Goal: Task Accomplishment & Management: Use online tool/utility

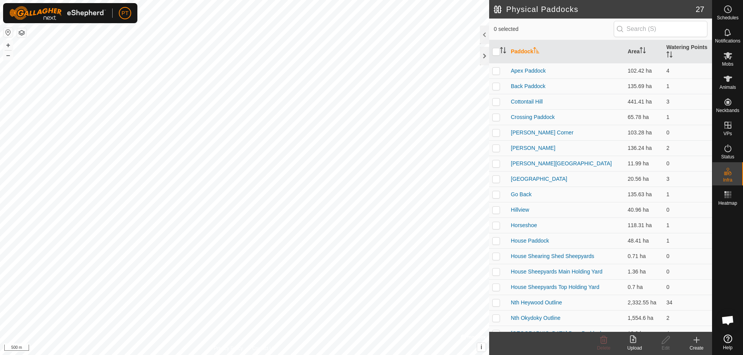
scroll to position [124, 0]
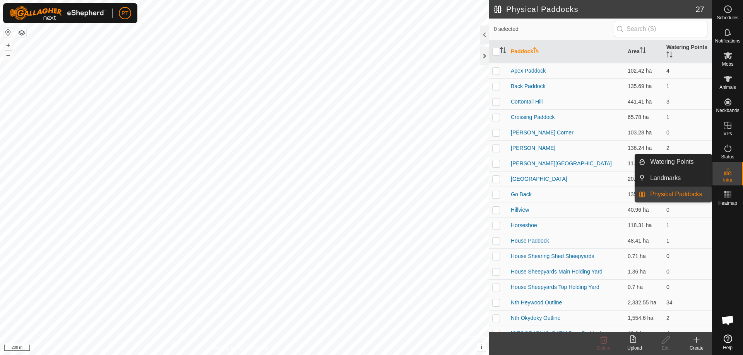
click at [674, 194] on link "Physical Paddocks" at bounding box center [678, 194] width 66 height 15
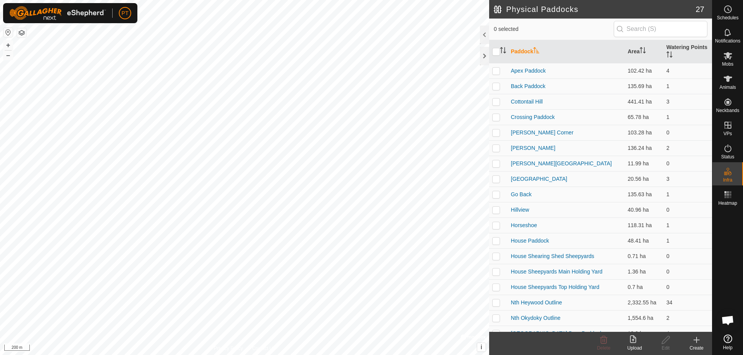
click at [696, 340] on icon at bounding box center [696, 340] width 0 height 5
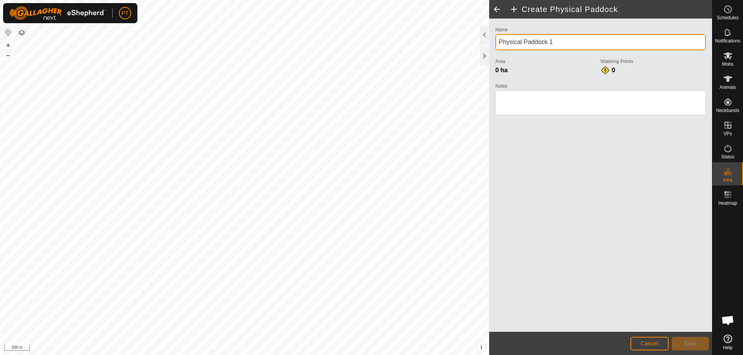
drag, startPoint x: 556, startPoint y: 41, endPoint x: 495, endPoint y: 41, distance: 61.5
click at [495, 41] on div "Name Physical Paddock 1 Area 0 ha Watering Points 0 Notes" at bounding box center [600, 74] width 217 height 99
click at [519, 41] on input "[PERSON_NAME]'s Outline" at bounding box center [600, 42] width 210 height 16
type input "[PERSON_NAME]'s Property Outline"
click at [412, 0] on html "PT Schedules Notifications Mobs Animals Neckbands VPs Status Infra Heatmap Help…" at bounding box center [371, 177] width 743 height 355
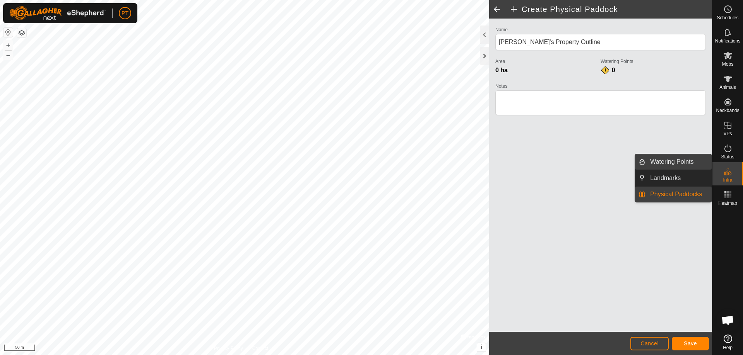
click at [681, 161] on link "Watering Points" at bounding box center [678, 161] width 66 height 15
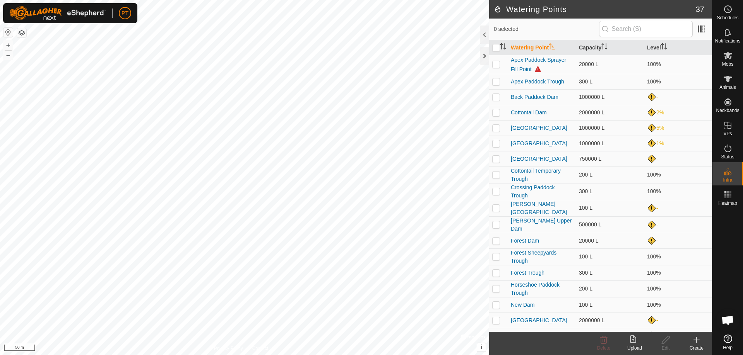
click at [696, 339] on icon at bounding box center [696, 340] width 0 height 5
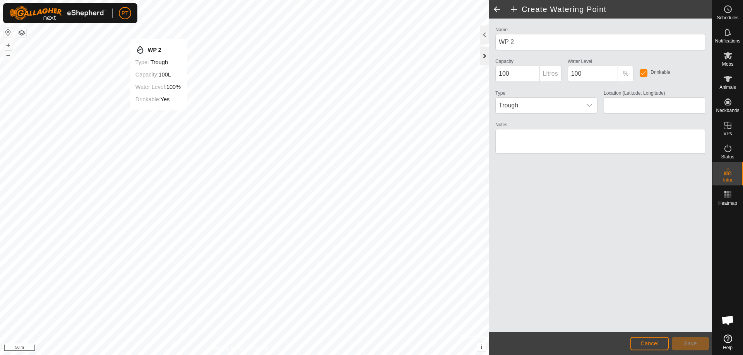
type input "-34.115464, 145.937726"
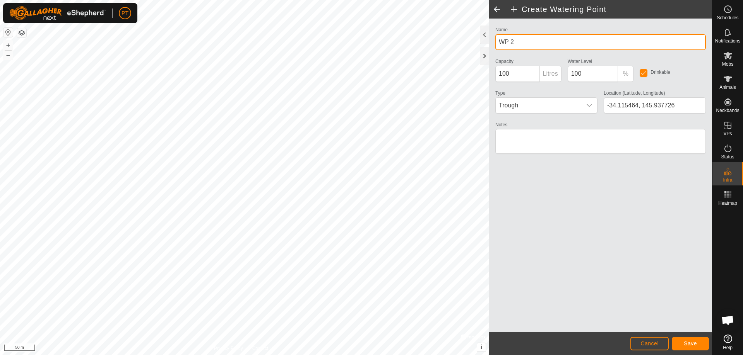
drag, startPoint x: 519, startPoint y: 41, endPoint x: 495, endPoint y: 42, distance: 24.0
click at [496, 42] on input "WP 2" at bounding box center [600, 42] width 210 height 16
type input "SW Dam"
click at [526, 108] on span "Trough" at bounding box center [538, 105] width 86 height 15
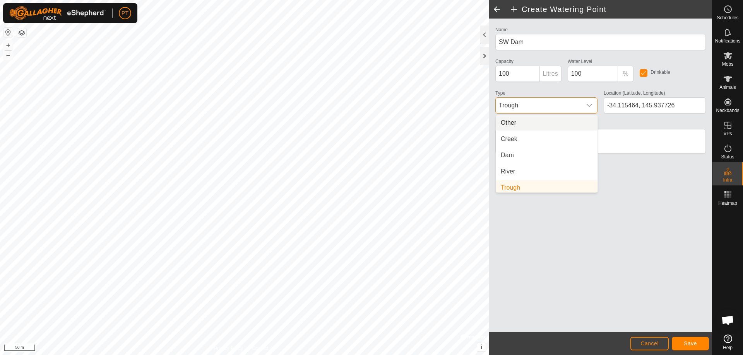
scroll to position [3, 0]
click at [512, 149] on li "Dam" at bounding box center [546, 152] width 101 height 15
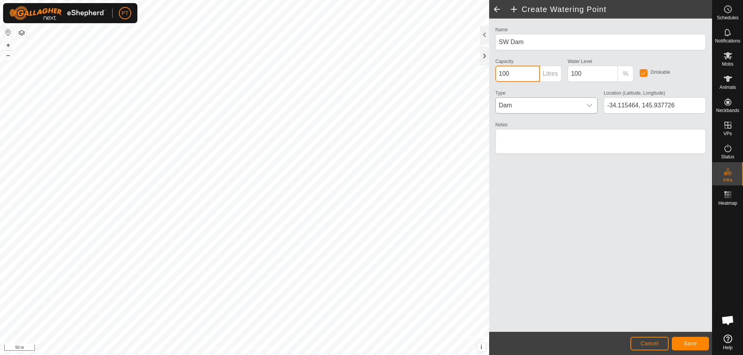
drag, startPoint x: 535, startPoint y: 75, endPoint x: 499, endPoint y: 74, distance: 35.6
click at [499, 74] on input "100" at bounding box center [517, 74] width 44 height 16
type input "1000000"
click at [588, 75] on input "100" at bounding box center [592, 74] width 51 height 16
drag, startPoint x: 588, startPoint y: 75, endPoint x: 570, endPoint y: 73, distance: 18.8
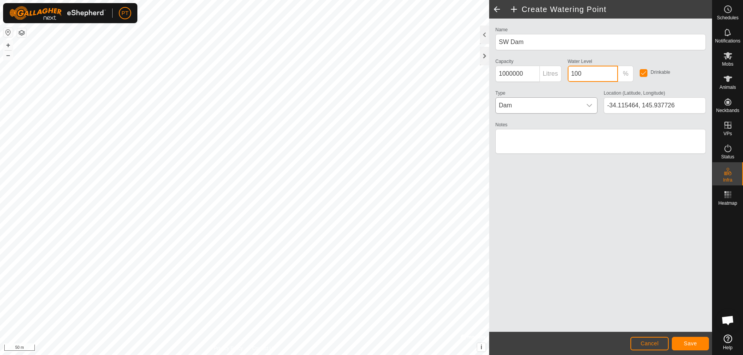
click at [570, 73] on input "100" at bounding box center [592, 74] width 51 height 16
type input "0"
click at [689, 341] on span "Save" at bounding box center [689, 344] width 13 height 6
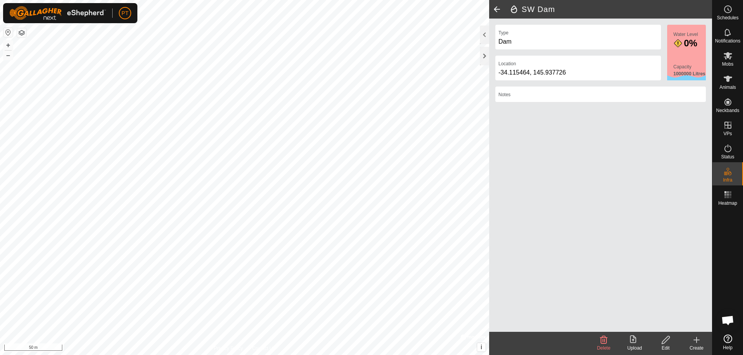
click at [695, 340] on icon at bounding box center [696, 340] width 9 height 9
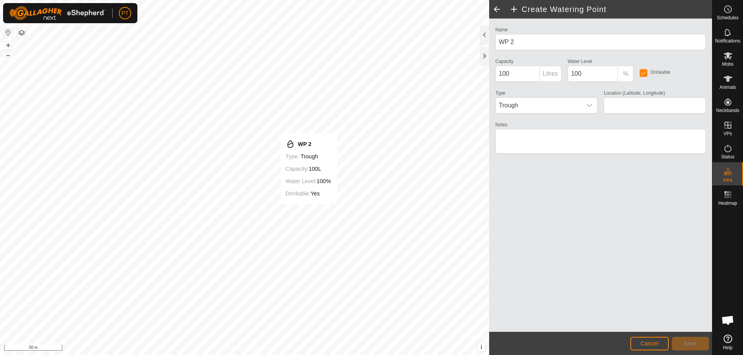
type input "-34.111372, 145.941074"
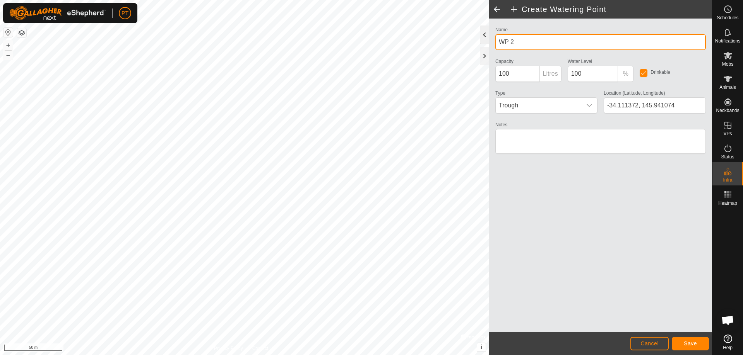
drag, startPoint x: 518, startPoint y: 41, endPoint x: 485, endPoint y: 41, distance: 32.5
click at [489, 41] on div "Create Watering Point Name WP 2 Capacity 100 Litres Water Level 100 % Drinkable…" at bounding box center [600, 177] width 223 height 355
type input "Main Dam"
click at [563, 107] on span "Trough" at bounding box center [538, 105] width 86 height 15
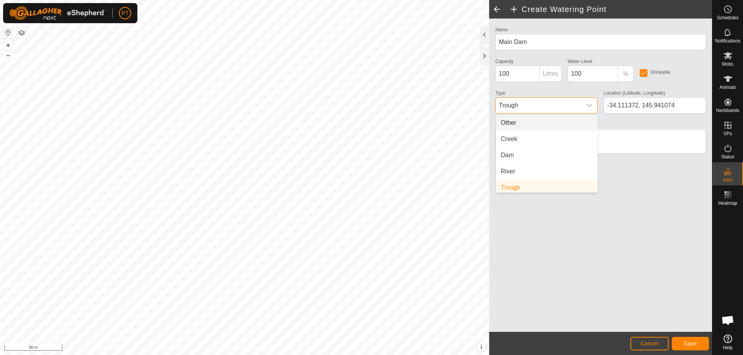
scroll to position [3, 0]
click at [516, 150] on li "Dam" at bounding box center [546, 152] width 101 height 15
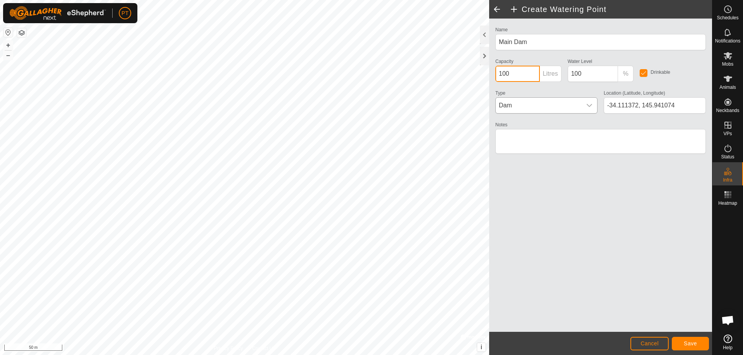
drag, startPoint x: 517, startPoint y: 73, endPoint x: 495, endPoint y: 69, distance: 23.1
click at [495, 69] on div "Capacity 100 Litres" at bounding box center [528, 69] width 72 height 26
type input "2000000"
click at [690, 343] on span "Save" at bounding box center [689, 344] width 13 height 6
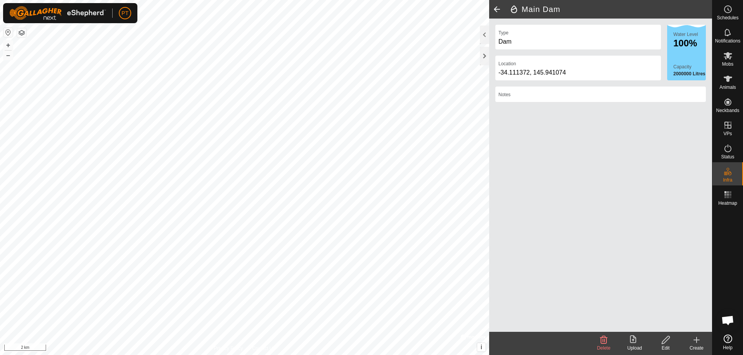
click at [665, 339] on icon at bounding box center [665, 340] width 8 height 8
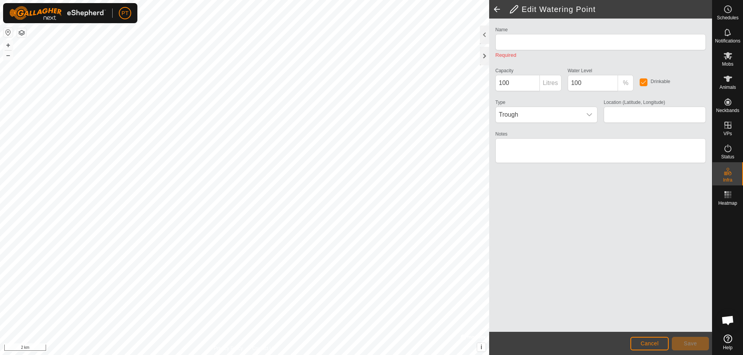
type input "Main Dam"
type input "2000000"
type input "-34.111372, 145.941074"
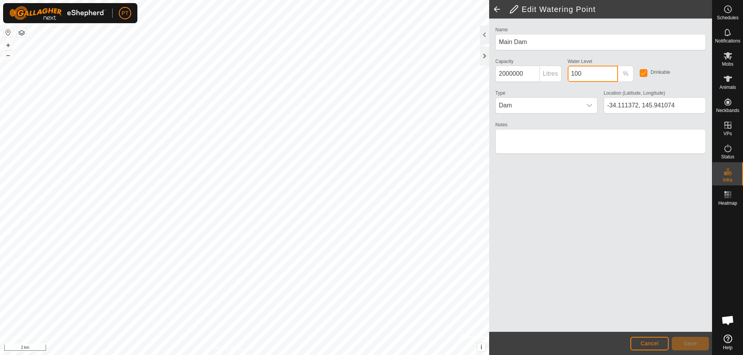
drag, startPoint x: 587, startPoint y: 75, endPoint x: 543, endPoint y: 75, distance: 44.5
click at [543, 75] on div "Name Main Dam Capacity 2000000 Litres Water Level 100 % Drinkable Type Dam Loca…" at bounding box center [600, 94] width 217 height 138
type input "0"
click at [686, 343] on span "Save" at bounding box center [689, 344] width 13 height 6
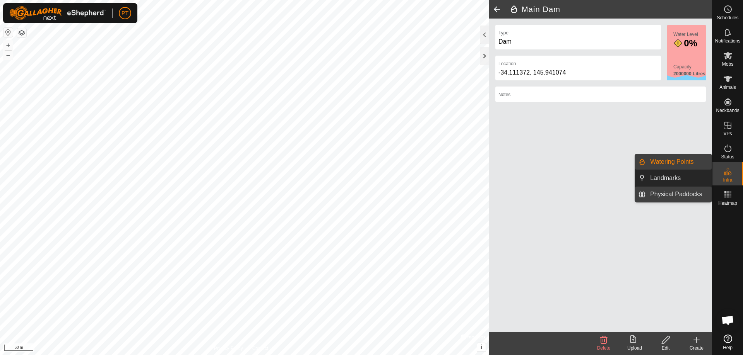
click at [667, 192] on link "Physical Paddocks" at bounding box center [678, 194] width 66 height 15
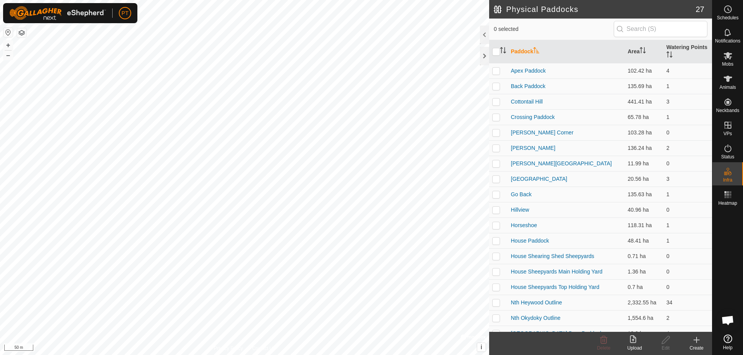
click at [695, 339] on icon at bounding box center [696, 340] width 9 height 9
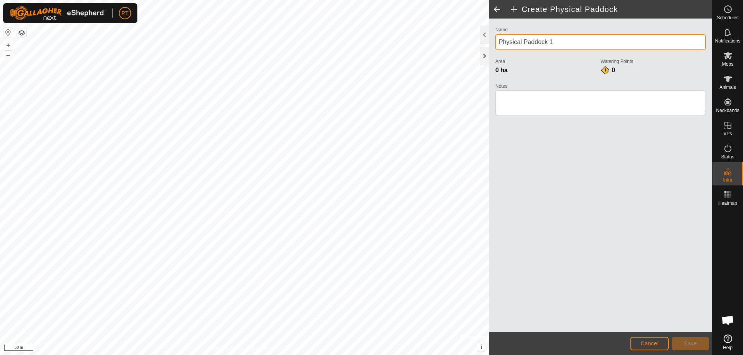
click at [564, 42] on input "Physical Paddock 1" at bounding box center [600, 42] width 210 height 16
drag, startPoint x: 564, startPoint y: 42, endPoint x: 482, endPoint y: 38, distance: 82.1
click at [489, 38] on div "Create Physical Paddock Name Physical Paddock 1 Area 0 ha Watering Points 0 Not…" at bounding box center [600, 177] width 223 height 355
type input "[PERSON_NAME] Property Outline"
click at [413, 0] on html "PT Schedules Notifications Mobs Animals Neckbands VPs Status Infra Heatmap Help…" at bounding box center [371, 177] width 743 height 355
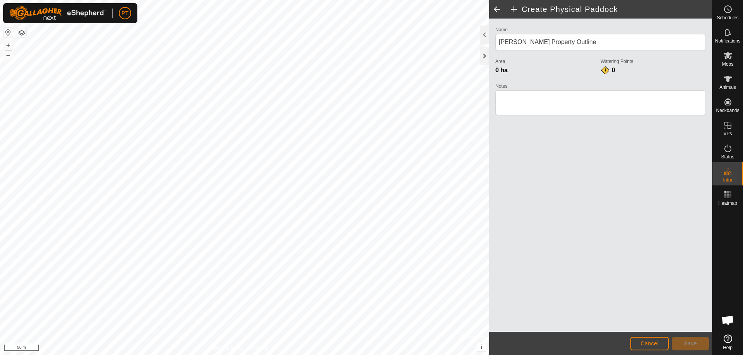
click at [181, 355] on html "PT Schedules Notifications Mobs Animals Neckbands VPs Status Infra Heatmap Help…" at bounding box center [371, 177] width 743 height 355
click at [680, 343] on button "Save" at bounding box center [689, 344] width 37 height 14
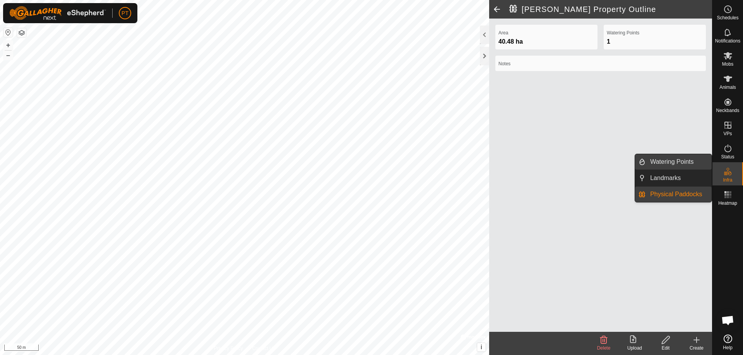
click at [682, 164] on link "Watering Points" at bounding box center [678, 161] width 66 height 15
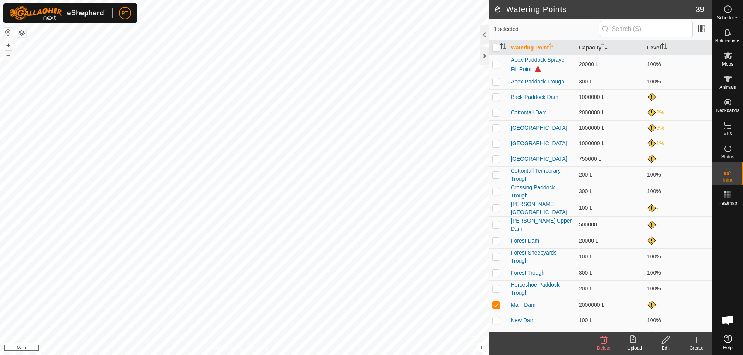
click at [697, 340] on icon at bounding box center [695, 340] width 5 height 0
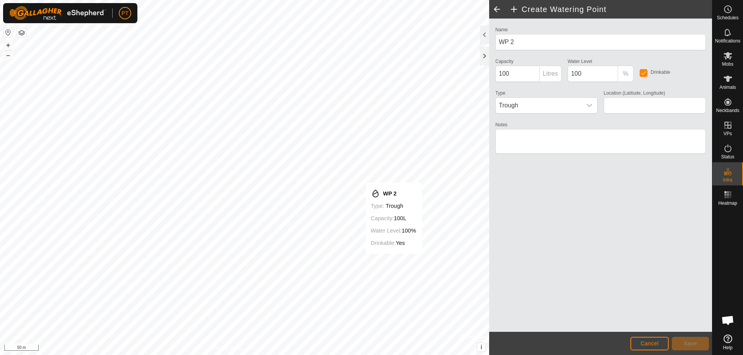
type input "-34.115988, 145.952547"
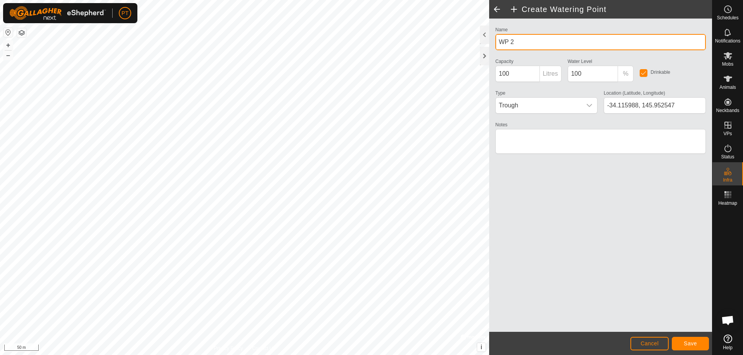
drag, startPoint x: 521, startPoint y: 43, endPoint x: 493, endPoint y: 41, distance: 28.7
click at [493, 41] on div "Name WP 2" at bounding box center [600, 38] width 217 height 26
type input "[GEOGRAPHIC_DATA]"
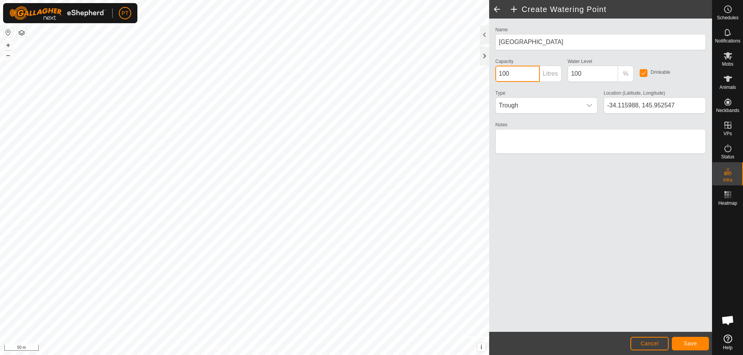
click at [516, 73] on input "100" at bounding box center [517, 74] width 44 height 16
type input "1000000"
click at [692, 344] on span "Save" at bounding box center [689, 344] width 13 height 6
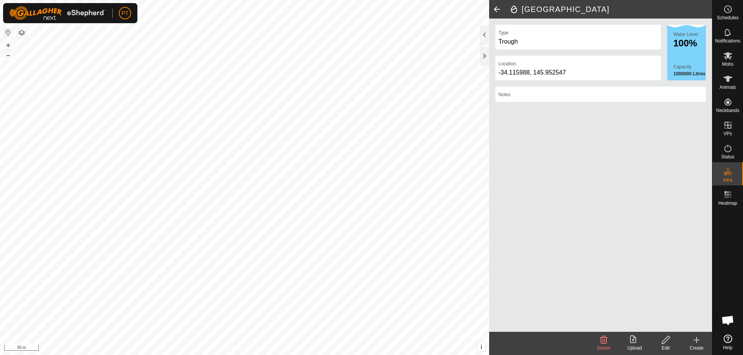
click at [351, 355] on html "PT Schedules Notifications Mobs Animals Neckbands VPs Status Infra Heatmap Help…" at bounding box center [371, 177] width 743 height 355
click at [695, 340] on icon at bounding box center [696, 340] width 9 height 9
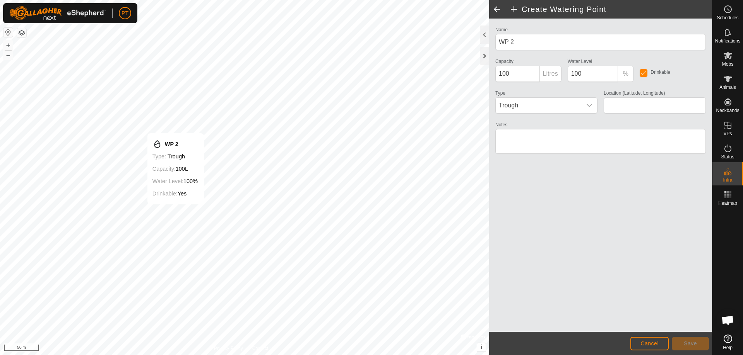
type input "-34.111584, 145.947588"
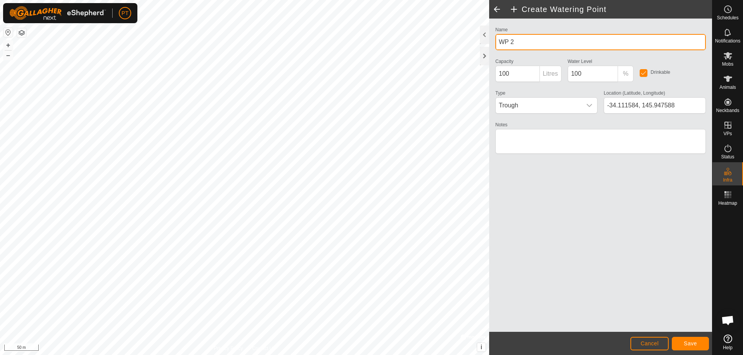
drag, startPoint x: 518, startPoint y: 41, endPoint x: 491, endPoint y: 38, distance: 27.7
click at [491, 38] on div "Name WP 2 Capacity 100 Litres Water Level 100 % Drinkable Type Trough Location …" at bounding box center [600, 176] width 223 height 314
type input "[GEOGRAPHIC_DATA]"
click at [525, 107] on span "Trough" at bounding box center [538, 105] width 86 height 15
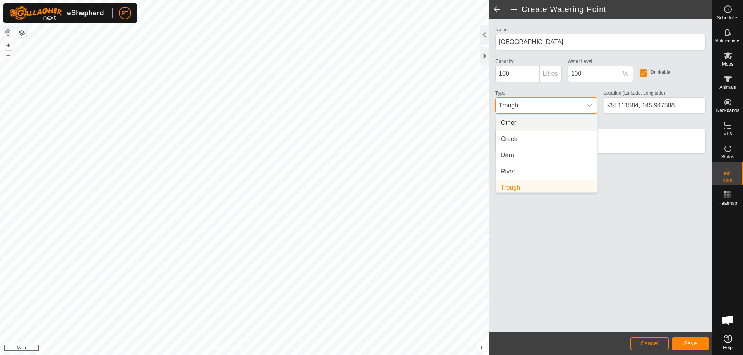
scroll to position [3, 0]
click at [520, 152] on li "Dam" at bounding box center [546, 152] width 101 height 15
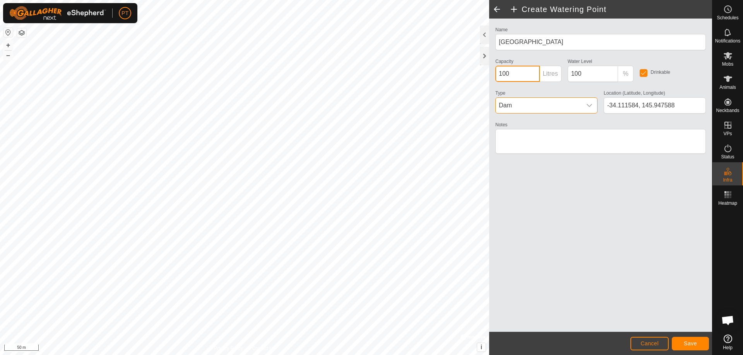
click at [517, 73] on input "100" at bounding box center [517, 74] width 44 height 16
type input "1000000"
click at [587, 75] on input "100" at bounding box center [592, 74] width 51 height 16
drag, startPoint x: 587, startPoint y: 74, endPoint x: 552, endPoint y: 66, distance: 36.1
click at [552, 66] on div "Name [GEOGRAPHIC_DATA] Capacity 1000000 Litres Water Level 100 % Drinkable Type…" at bounding box center [600, 94] width 217 height 138
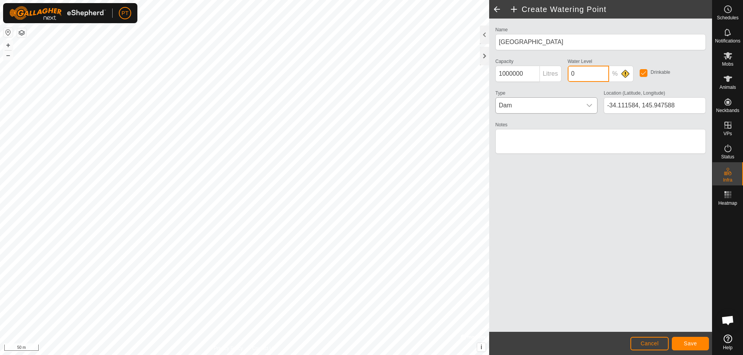
type input "0"
click at [686, 344] on span "Save" at bounding box center [689, 344] width 13 height 6
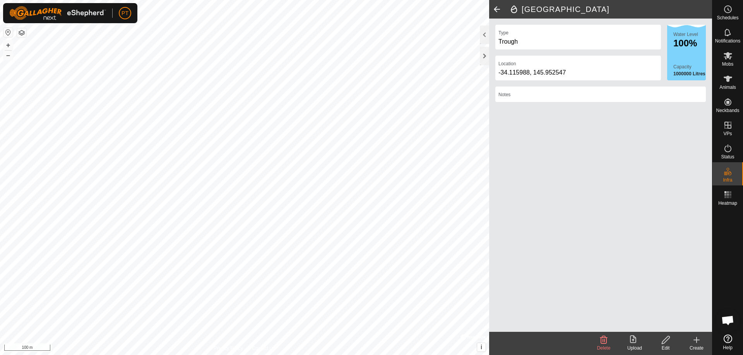
click at [668, 340] on icon at bounding box center [665, 340] width 8 height 8
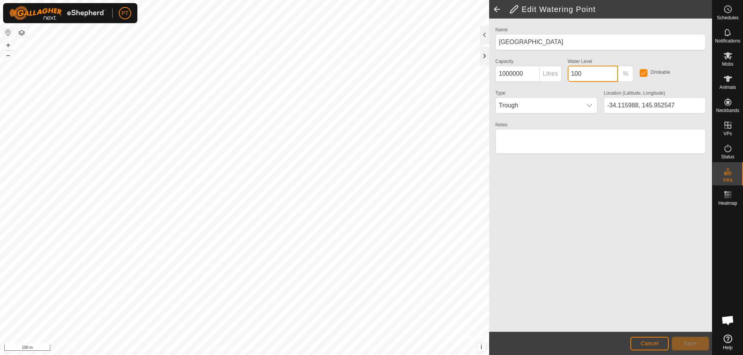
drag, startPoint x: 582, startPoint y: 74, endPoint x: 562, endPoint y: 73, distance: 20.2
click at [562, 73] on div "Name East Dam Capacity 1000000 Litres Water Level 100 % Drinkable Type Trough L…" at bounding box center [600, 94] width 217 height 138
type input "0"
click at [525, 104] on span "Trough" at bounding box center [538, 105] width 86 height 15
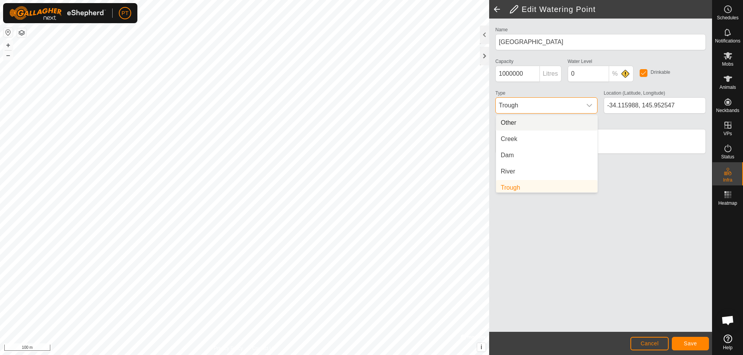
scroll to position [3, 0]
click at [509, 151] on li "Dam" at bounding box center [546, 152] width 101 height 15
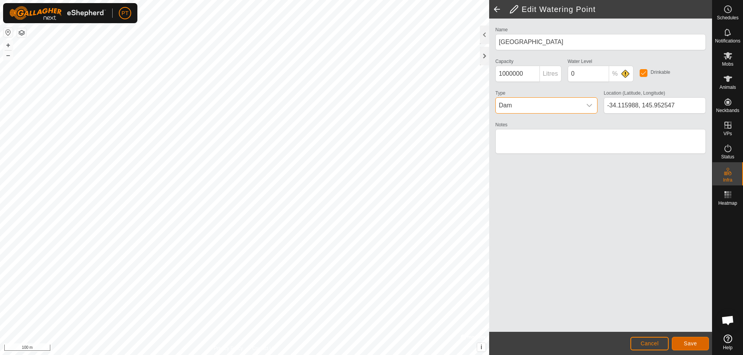
click at [687, 344] on span "Save" at bounding box center [689, 344] width 13 height 6
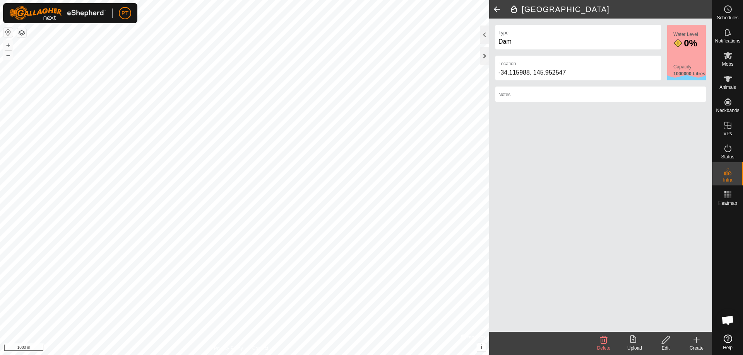
click at [498, 8] on span at bounding box center [496, 9] width 15 height 19
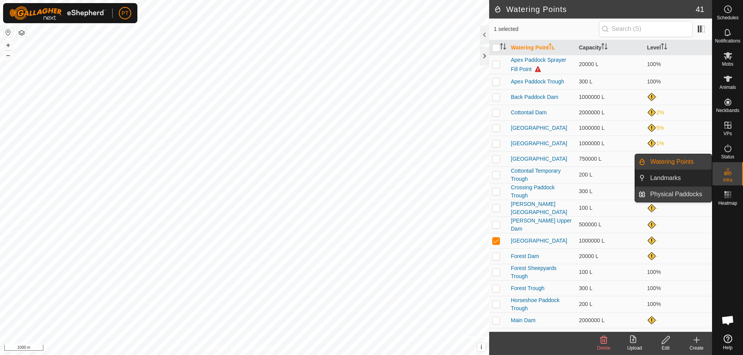
click at [682, 194] on link "Physical Paddocks" at bounding box center [678, 194] width 66 height 15
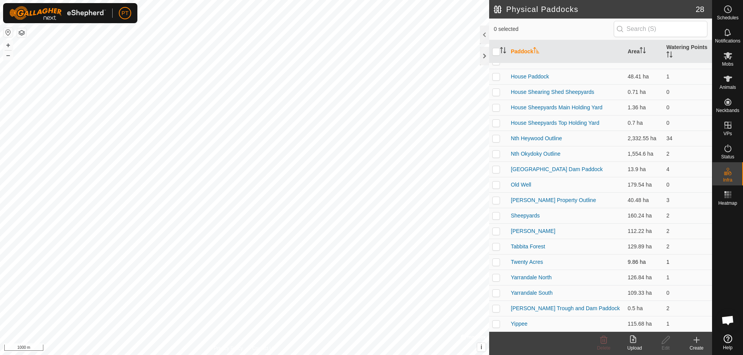
scroll to position [126, 0]
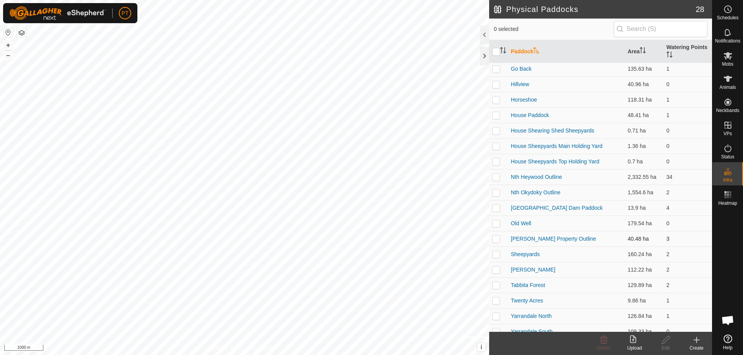
click at [497, 237] on p-checkbox at bounding box center [496, 239] width 8 height 6
click at [495, 239] on p-checkbox at bounding box center [496, 239] width 8 height 6
checkbox input "false"
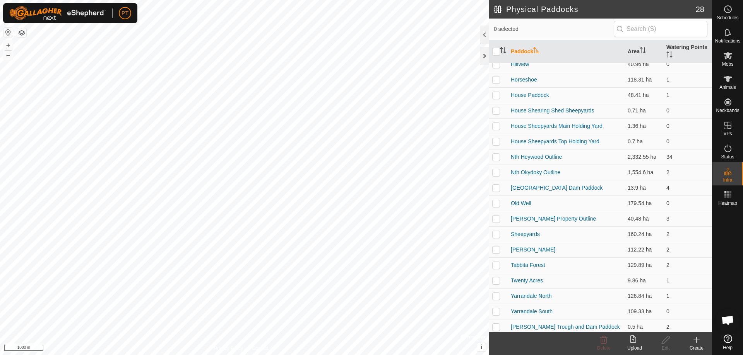
scroll to position [164, 0]
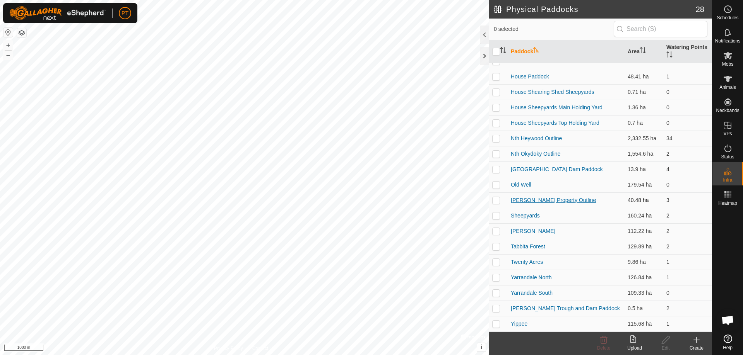
click at [541, 200] on link "[PERSON_NAME] Property Outline" at bounding box center [553, 200] width 85 height 6
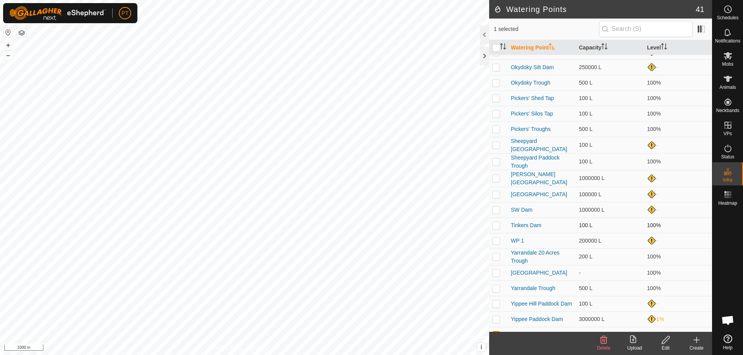
scroll to position [374, 0]
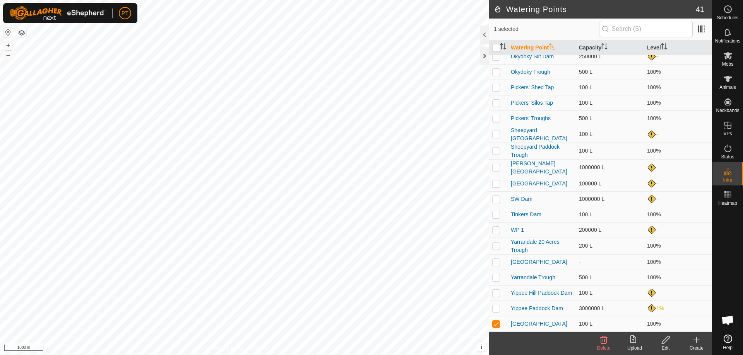
click at [662, 341] on icon at bounding box center [666, 340] width 10 height 9
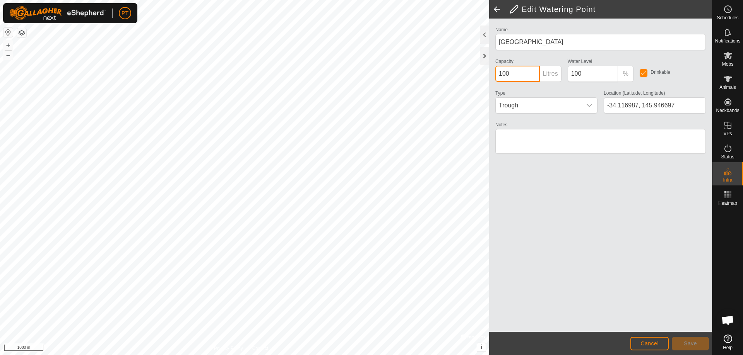
click at [512, 74] on input "100" at bounding box center [517, 74] width 44 height 16
drag, startPoint x: 512, startPoint y: 74, endPoint x: 491, endPoint y: 71, distance: 21.2
click at [491, 72] on div "Name Ywurry House Capacity 100 Litres Water Level 100 % Drinkable Type Trough L…" at bounding box center [600, 176] width 223 height 314
drag, startPoint x: 502, startPoint y: 74, endPoint x: 497, endPoint y: 75, distance: 5.1
click at [497, 75] on input "5000" at bounding box center [517, 74] width 44 height 16
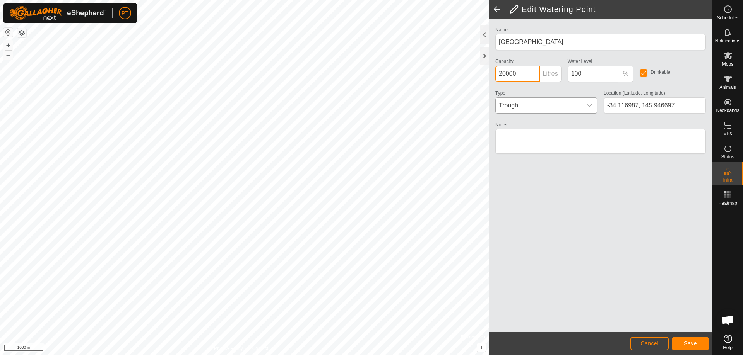
type input "20000"
click at [554, 105] on span "Trough" at bounding box center [538, 105] width 86 height 15
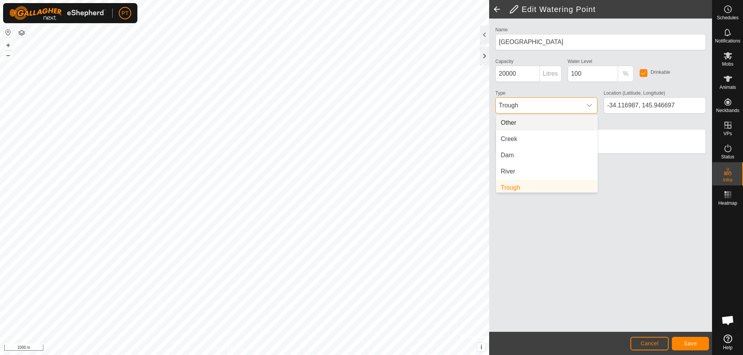
scroll to position [3, 0]
click at [531, 121] on li "Other" at bounding box center [546, 119] width 101 height 15
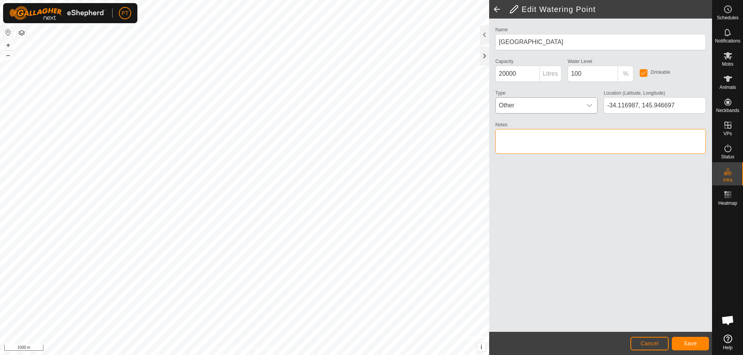
click at [536, 137] on textarea "Notes" at bounding box center [600, 141] width 210 height 25
type textarea "Rainwater tanks and trucked in water"
drag, startPoint x: 582, startPoint y: 73, endPoint x: 572, endPoint y: 78, distance: 11.2
click at [572, 78] on input "100" at bounding box center [592, 74] width 51 height 16
type input "50"
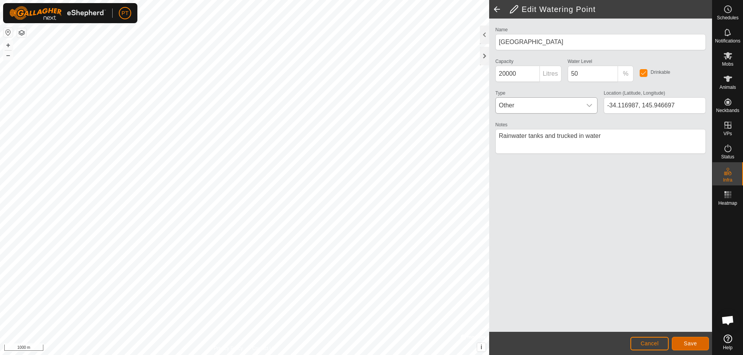
click at [693, 343] on span "Save" at bounding box center [689, 344] width 13 height 6
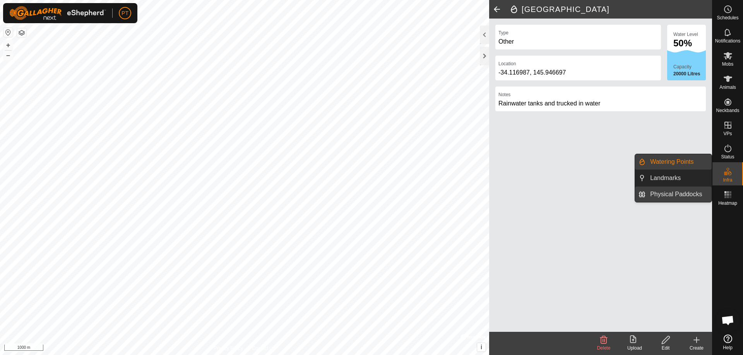
click at [678, 194] on link "Physical Paddocks" at bounding box center [678, 194] width 66 height 15
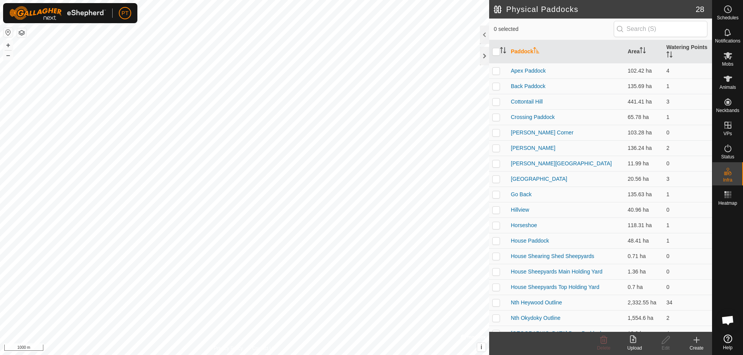
click at [697, 340] on icon at bounding box center [696, 340] width 9 height 9
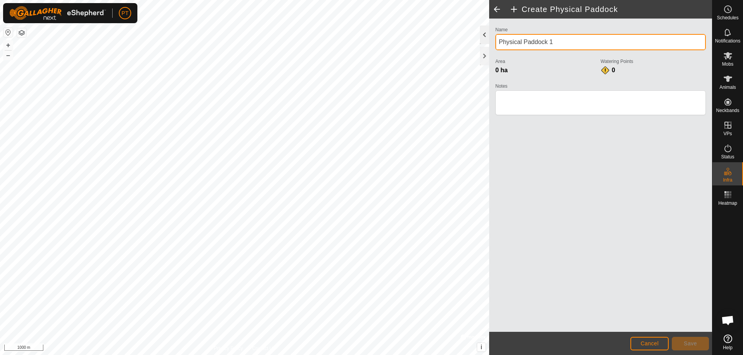
click at [454, 36] on div "Create Physical Paddock Name Physical Paddock 1 Area 0 ha Watering Points 0 Not…" at bounding box center [356, 177] width 712 height 355
type input "[PERSON_NAME]'s Property Outline"
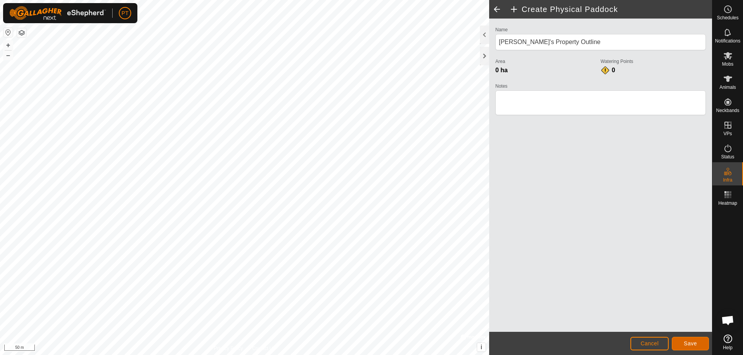
click at [688, 345] on span "Save" at bounding box center [689, 344] width 13 height 6
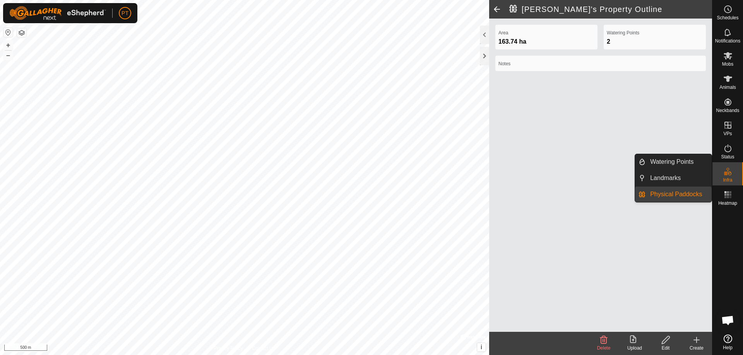
click at [671, 193] on link "Physical Paddocks" at bounding box center [678, 194] width 66 height 15
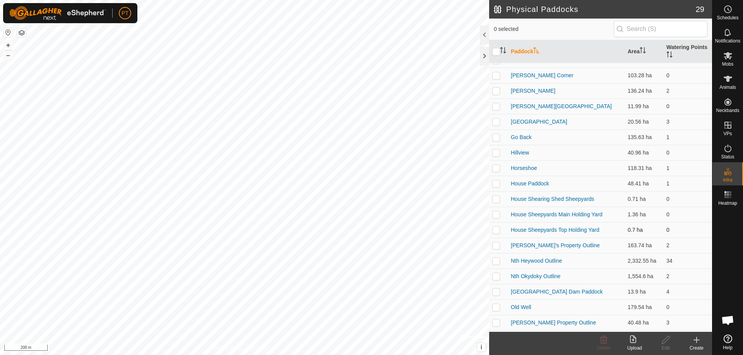
scroll to position [77, 0]
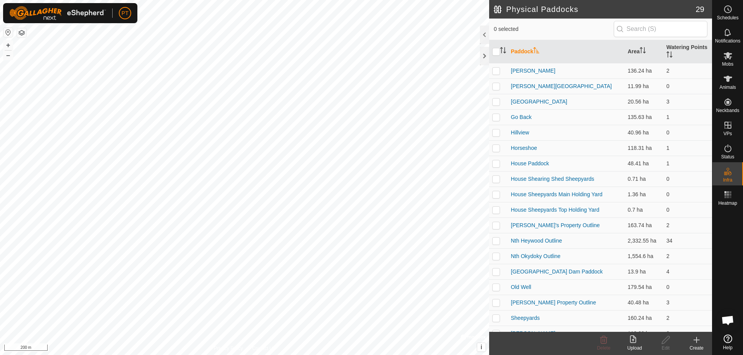
click at [696, 340] on icon at bounding box center [695, 340] width 5 height 0
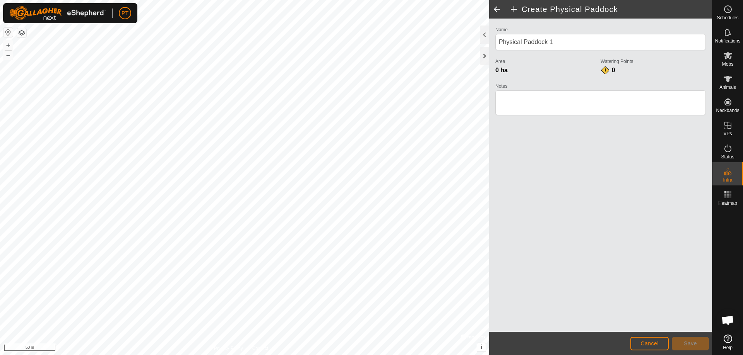
click at [369, 355] on html "PT Schedules Notifications Mobs Animals Neckbands VPs Status Infra Heatmap Help…" at bounding box center [371, 177] width 743 height 355
click at [342, 355] on html "PT Schedules Notifications Mobs Animals Neckbands VPs Status Infra Heatmap Help…" at bounding box center [371, 177] width 743 height 355
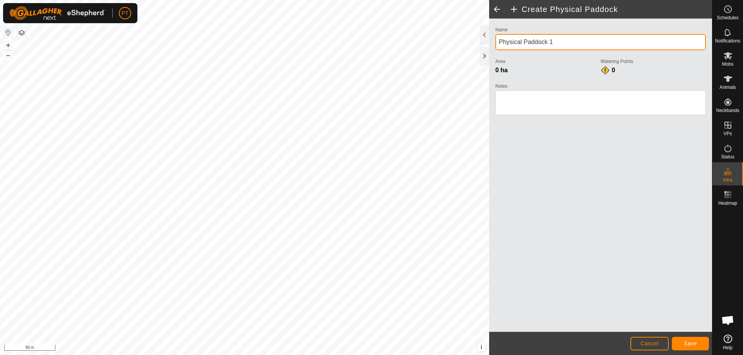
click at [558, 41] on input "Physical Paddock 1" at bounding box center [600, 42] width 210 height 16
drag, startPoint x: 558, startPoint y: 41, endPoint x: 485, endPoint y: 46, distance: 72.5
click at [489, 46] on div "Create Physical Paddock Name Physical Paddock 1 Area 0 ha Watering Points 0 Not…" at bounding box center [600, 177] width 223 height 355
type input "Gatty's Property Outline"
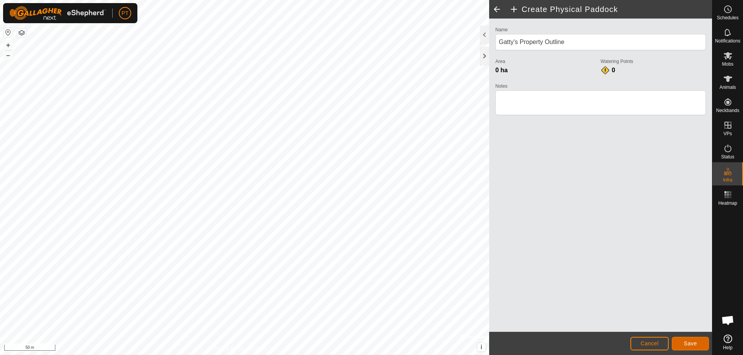
click at [690, 339] on button "Save" at bounding box center [689, 344] width 37 height 14
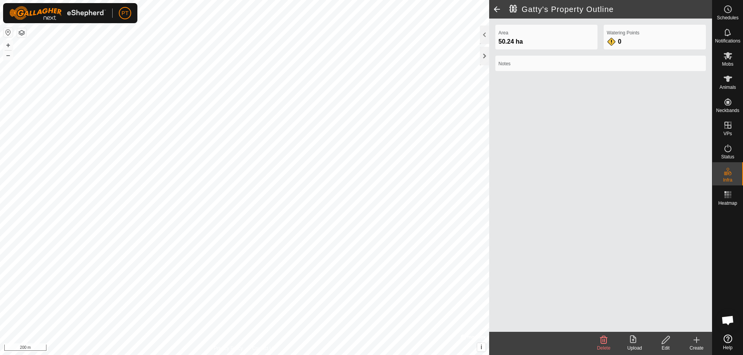
click at [693, 340] on icon at bounding box center [696, 340] width 9 height 9
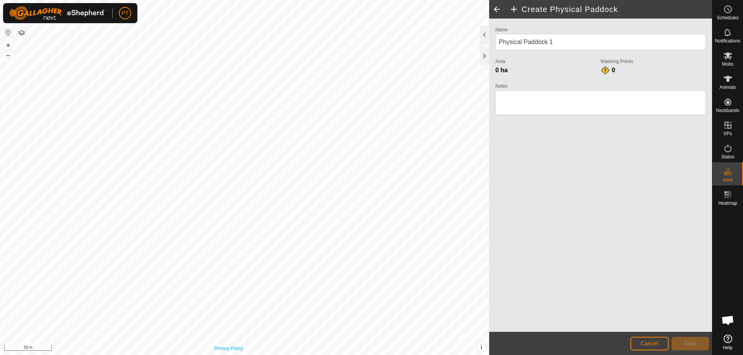
click at [232, 347] on div "Privacy Policy Contact Us + – ⇧ i © Mapbox , © OpenStreetMap , Improve this map…" at bounding box center [244, 177] width 489 height 355
click at [405, 0] on html "PT Schedules Notifications Mobs Animals Neckbands VPs Status Infra Heatmap Help…" at bounding box center [371, 177] width 743 height 355
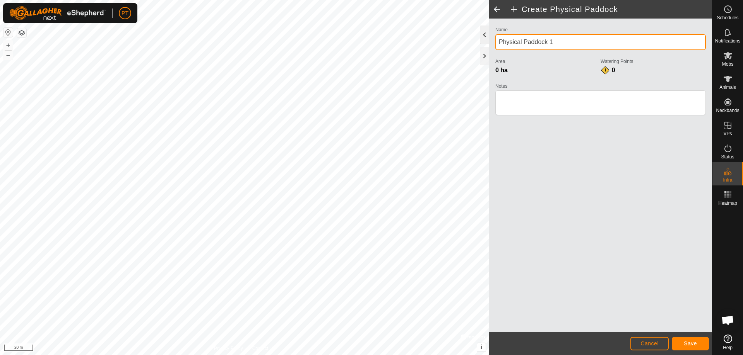
click at [473, 43] on div "Create Physical Paddock Name Physical Paddock 1 Area 0 ha Watering Points 0 Not…" at bounding box center [356, 177] width 712 height 355
type input "[PERSON_NAME] Property Outline"
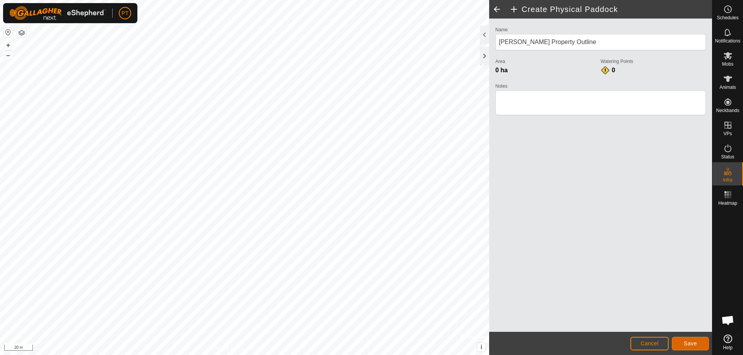
click at [692, 345] on span "Save" at bounding box center [689, 344] width 13 height 6
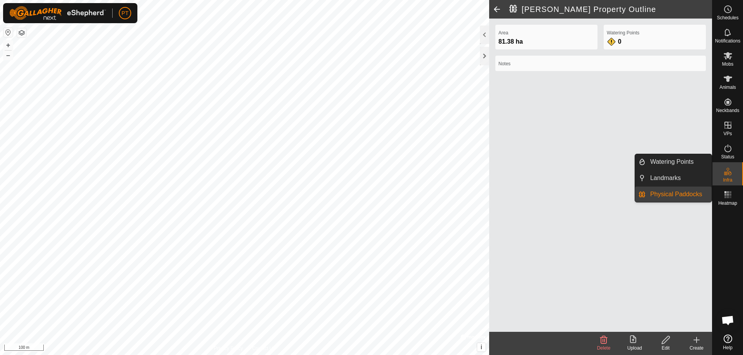
click at [726, 176] on es-infrastructure-svg-icon at bounding box center [728, 172] width 14 height 12
click at [672, 162] on link "Watering Points" at bounding box center [678, 161] width 66 height 15
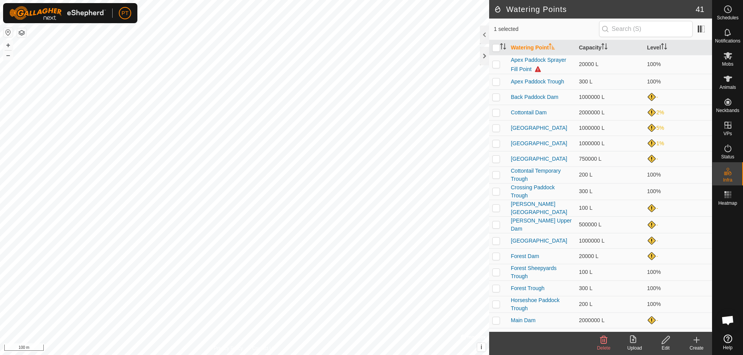
click at [697, 340] on icon at bounding box center [695, 340] width 5 height 0
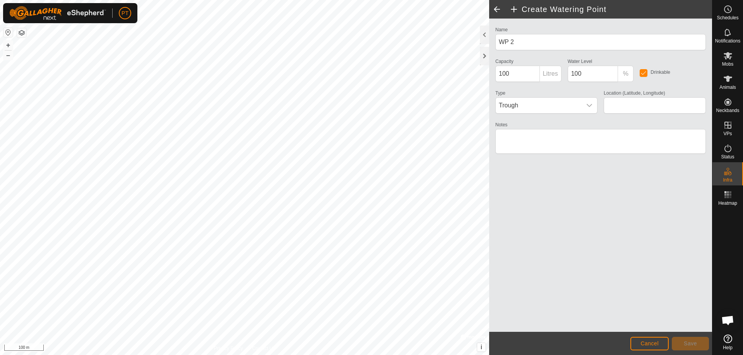
type input "-34.104786, 145.958016"
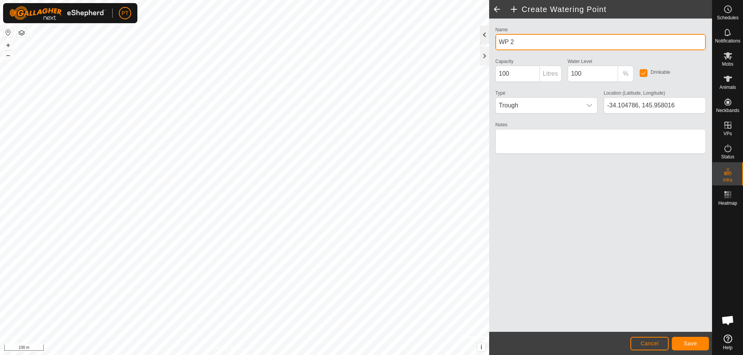
drag, startPoint x: 519, startPoint y: 41, endPoint x: 482, endPoint y: 41, distance: 37.9
click at [489, 41] on div "Create Watering Point Name WP 2 Capacity 100 Litres Water Level 100 % Drinkable…" at bounding box center [600, 177] width 223 height 355
type input "Main Dam"
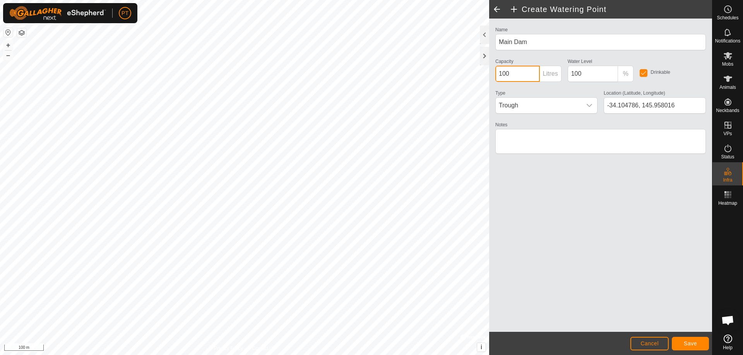
click at [516, 73] on input "100" at bounding box center [517, 74] width 44 height 16
click at [488, 72] on div "Create Watering Point Name Main Dam Capacity 100 Litres Water Level 100 % Drink…" at bounding box center [356, 177] width 712 height 355
type input "500000"
click at [540, 104] on span "Trough" at bounding box center [538, 105] width 86 height 15
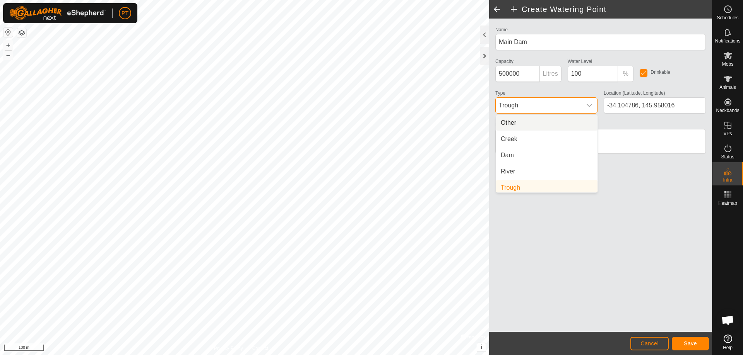
scroll to position [3, 0]
click at [506, 154] on li "Dam" at bounding box center [546, 152] width 101 height 15
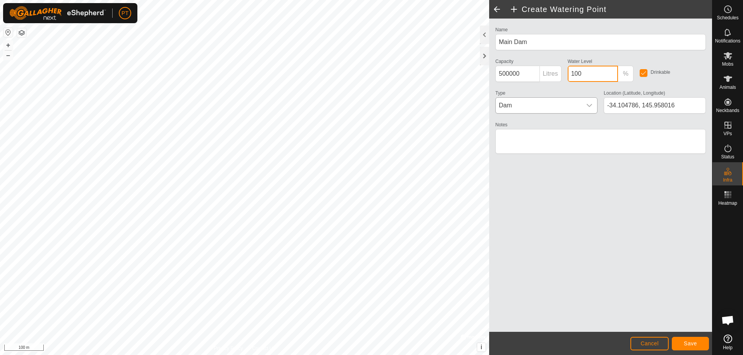
drag, startPoint x: 584, startPoint y: 73, endPoint x: 557, endPoint y: 73, distance: 27.5
click at [557, 73] on div "Name Main Dam Capacity 500000 Litres Water Level 100 % Drinkable Type Dam Locat…" at bounding box center [600, 94] width 217 height 138
type input "0"
click at [692, 343] on span "Save" at bounding box center [689, 344] width 13 height 6
